Goal: Transaction & Acquisition: Purchase product/service

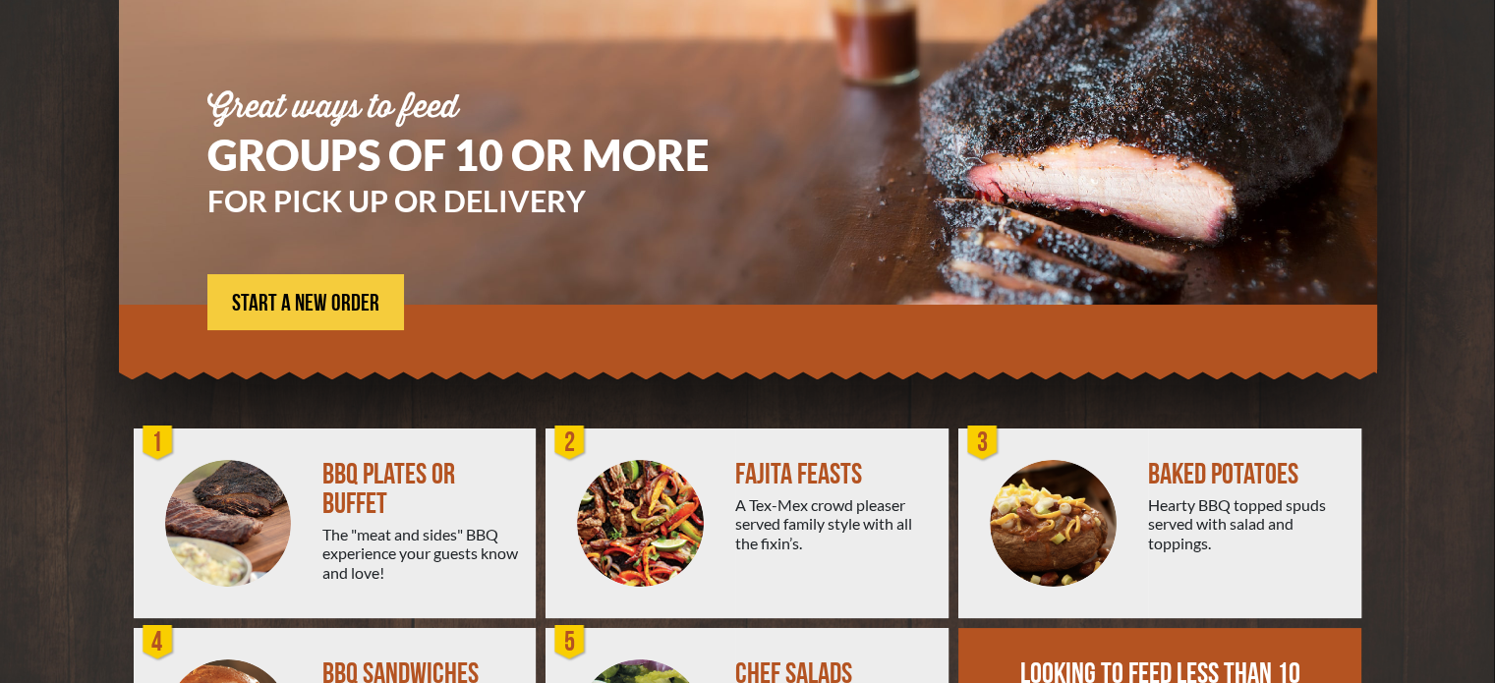
scroll to position [156, 0]
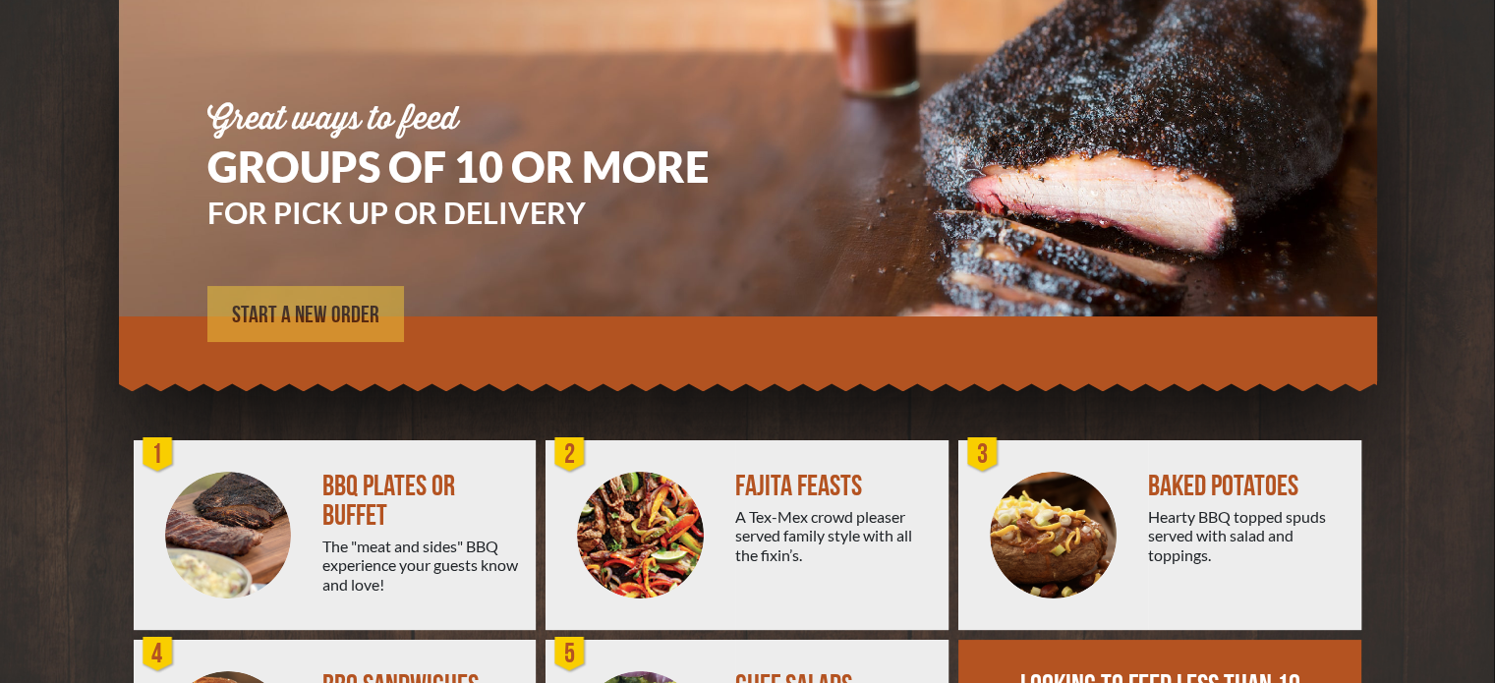
click at [310, 310] on span "START A NEW ORDER" at bounding box center [305, 316] width 147 height 24
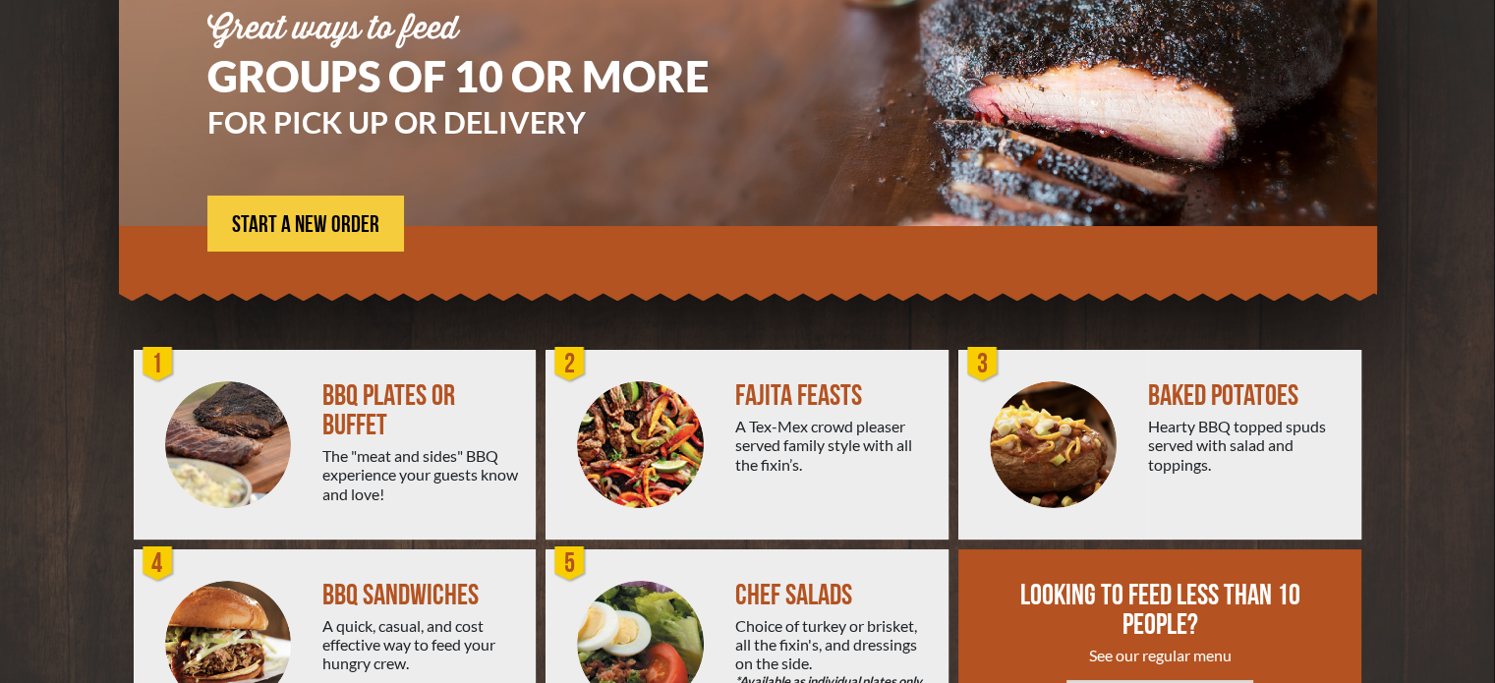
scroll to position [353, 0]
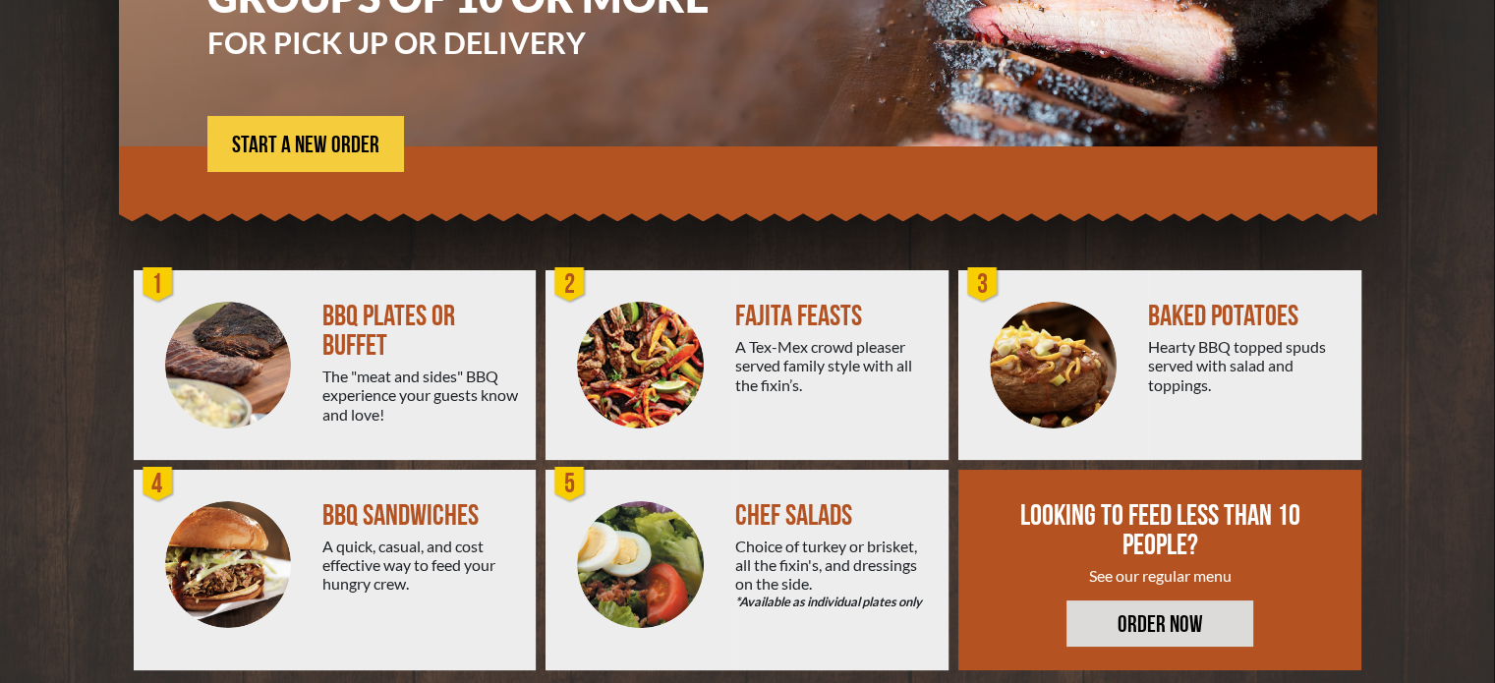
scroll to position [353, 0]
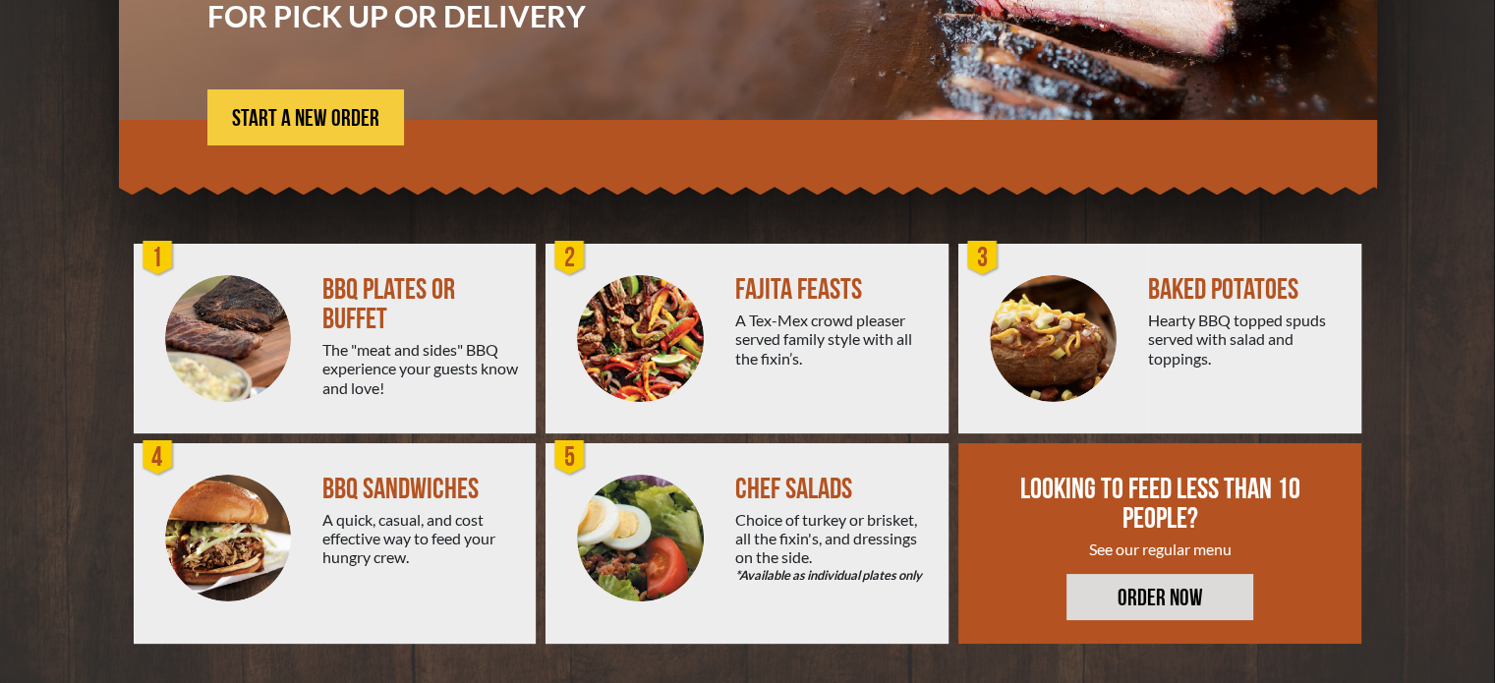
click at [299, 368] on div at bounding box center [229, 339] width 190 height 190
click at [181, 286] on div at bounding box center [229, 339] width 190 height 190
click at [391, 368] on div "The "meat and sides" BBQ experience your guests know and love!" at bounding box center [421, 368] width 198 height 57
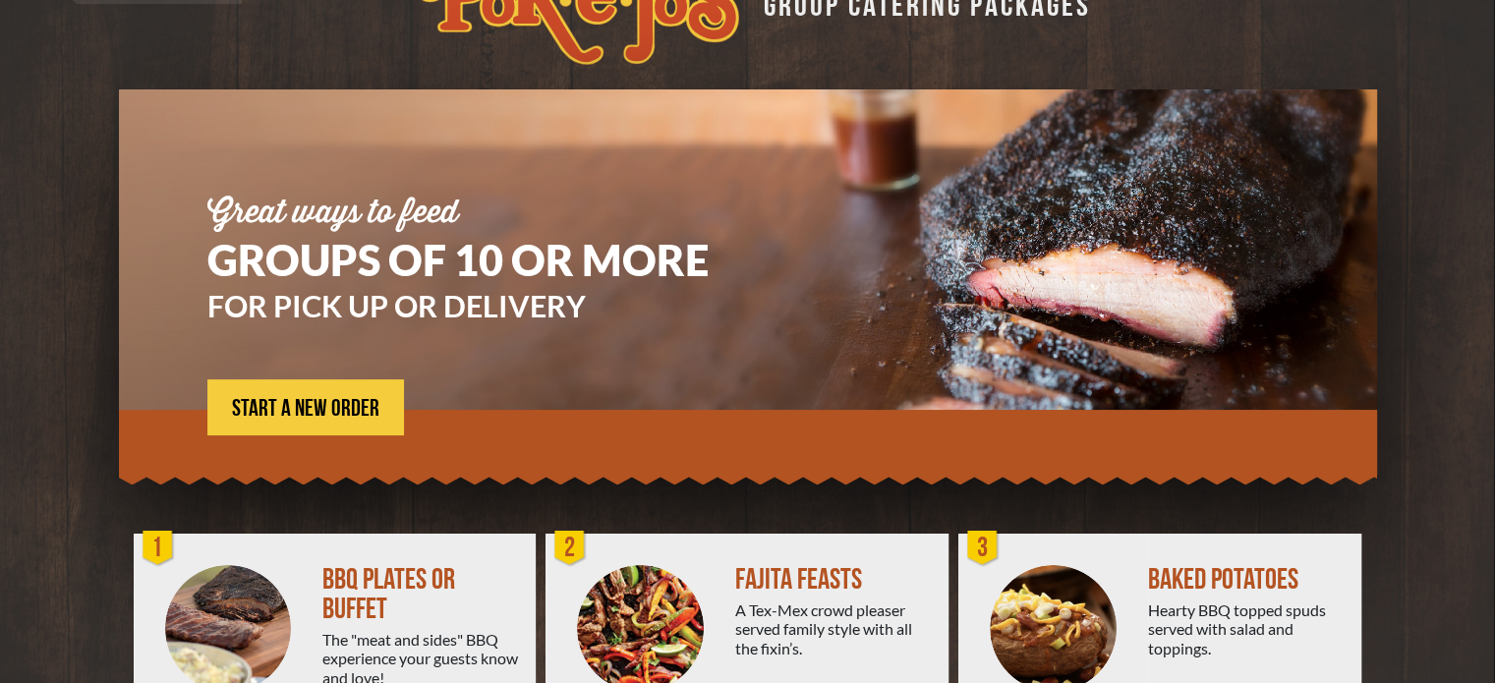
scroll to position [58, 0]
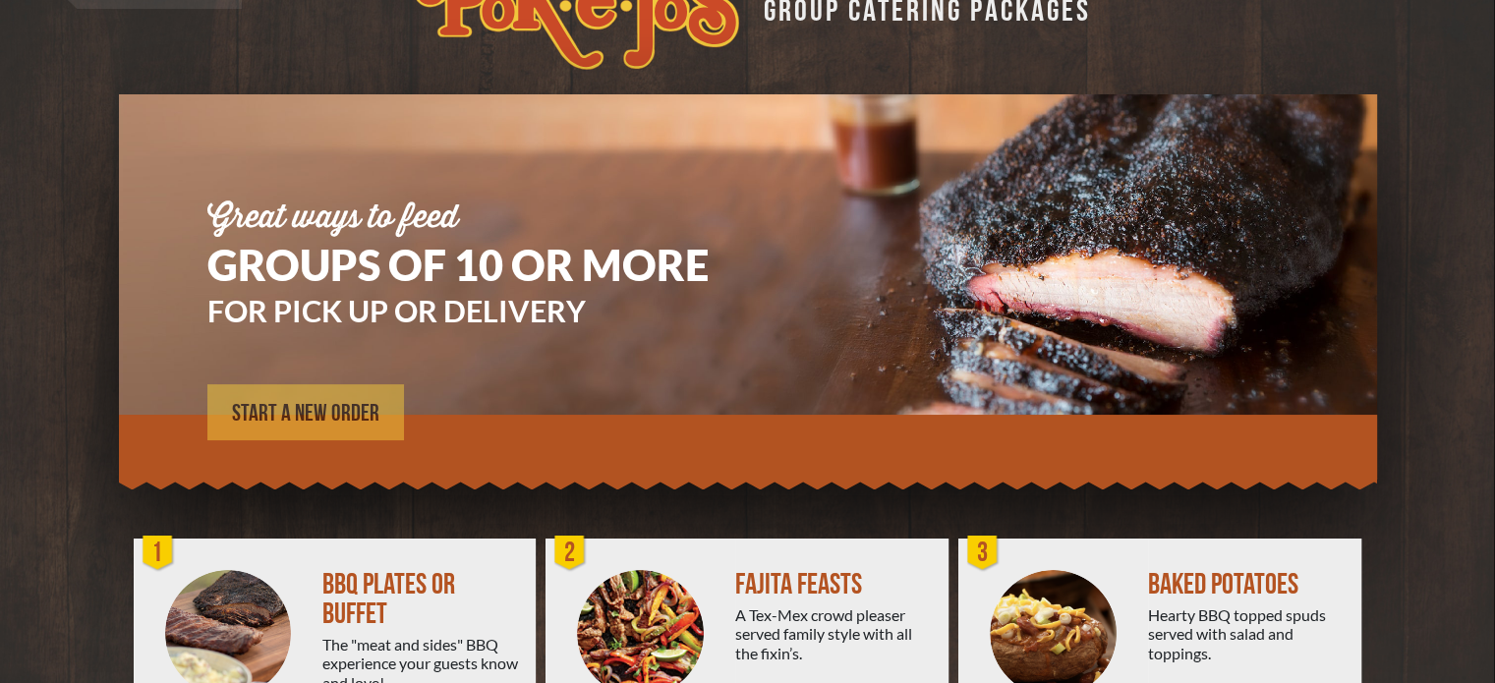
click at [330, 396] on link "START A NEW ORDER" at bounding box center [305, 412] width 197 height 56
click at [324, 404] on span "START A NEW ORDER" at bounding box center [305, 414] width 147 height 24
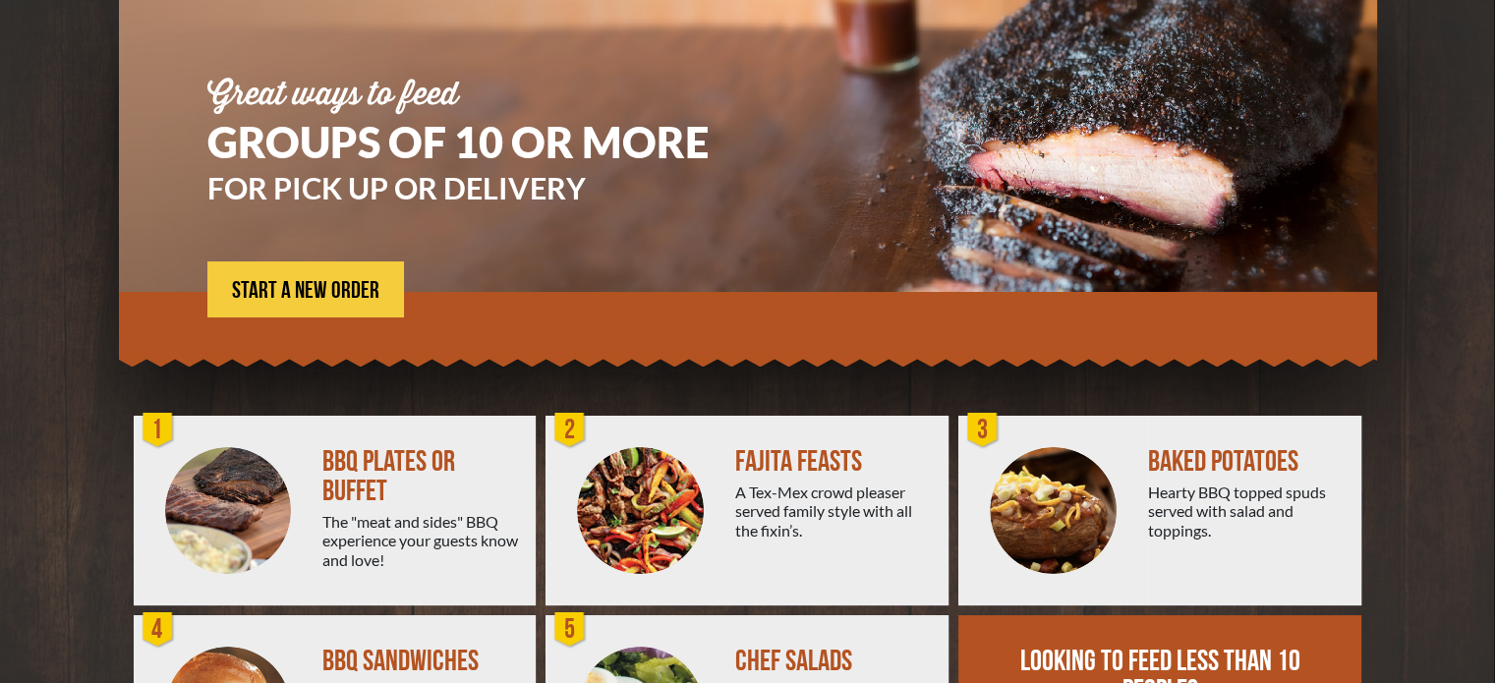
scroll to position [353, 0]
